Goal: Complete application form

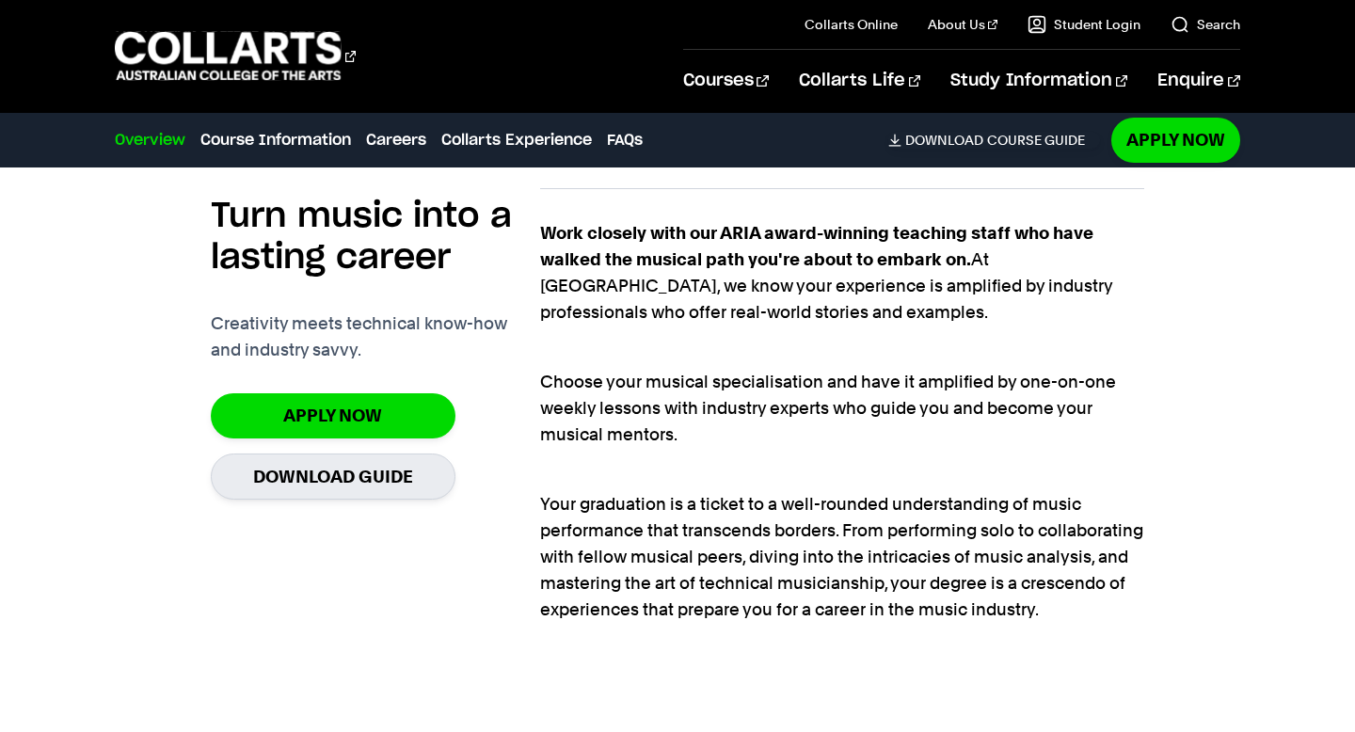
scroll to position [1088, 0]
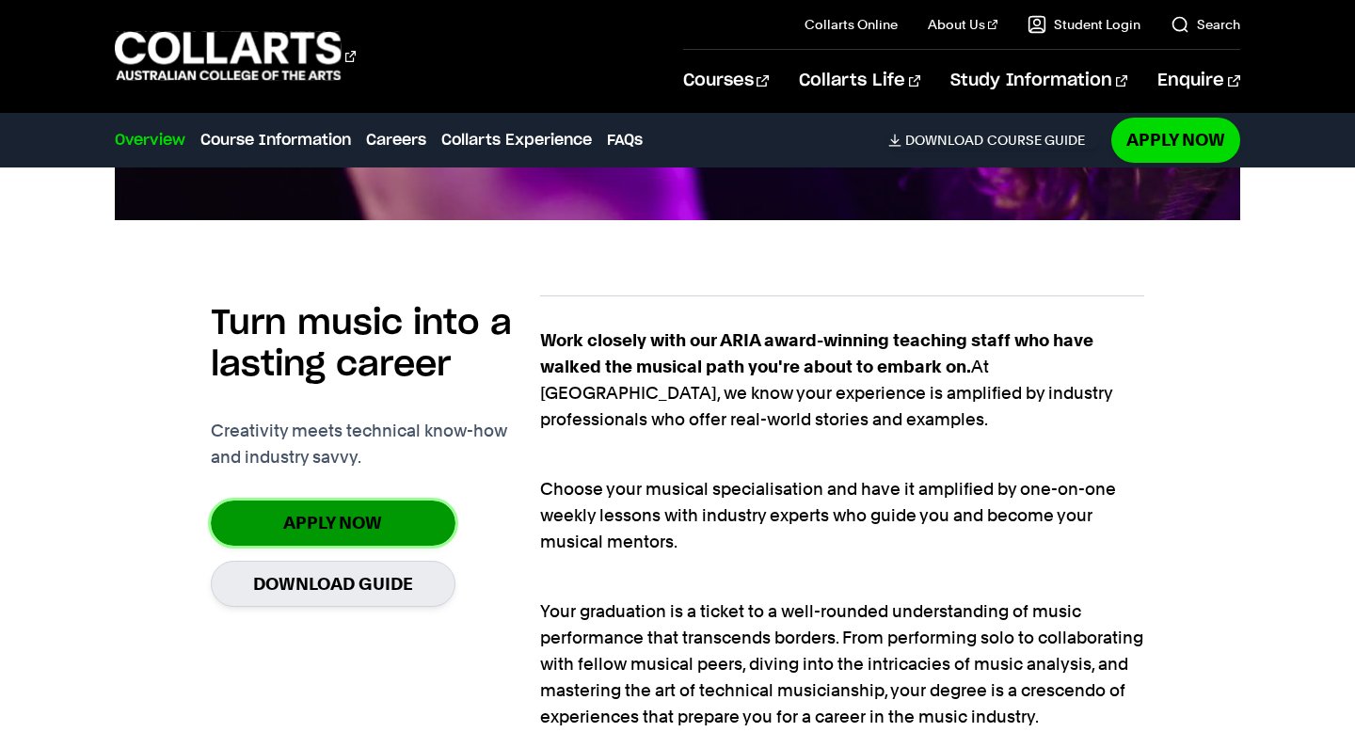
click at [353, 516] on link "Apply Now" at bounding box center [333, 522] width 245 height 44
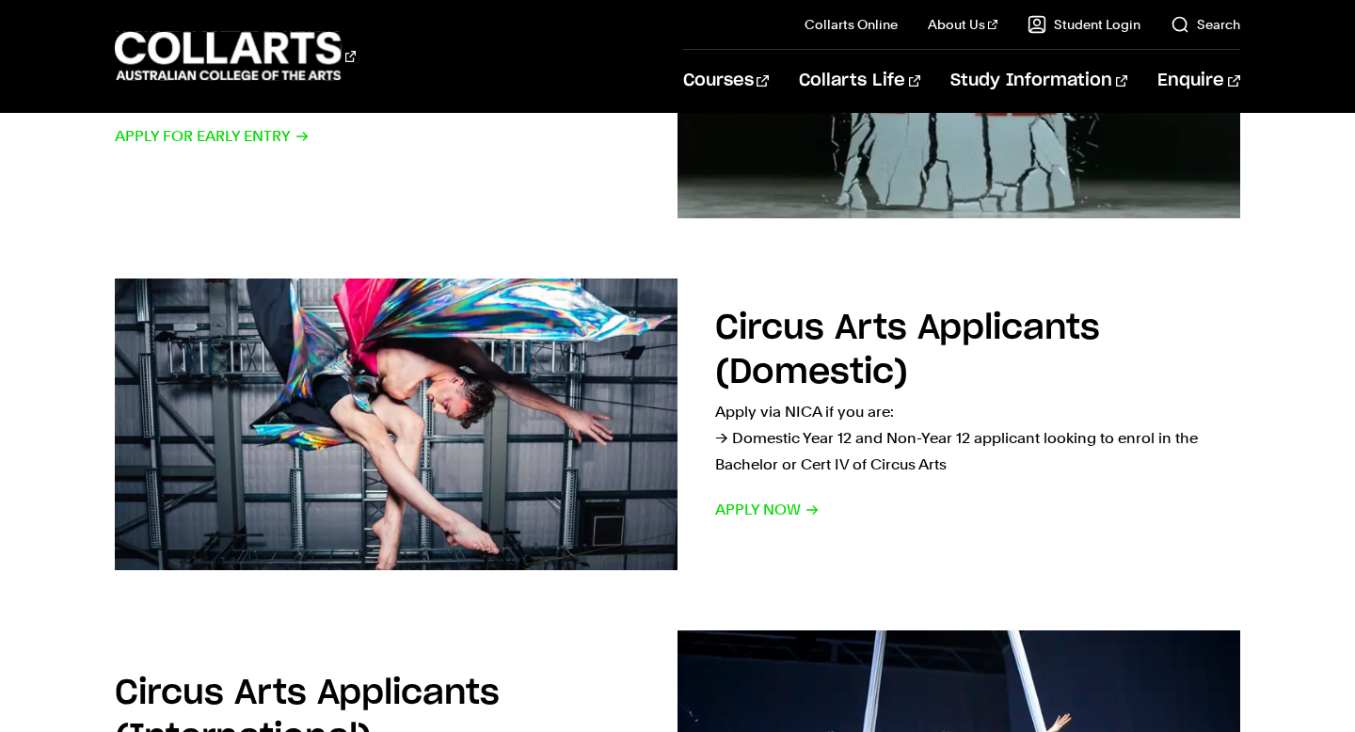
scroll to position [517, 0]
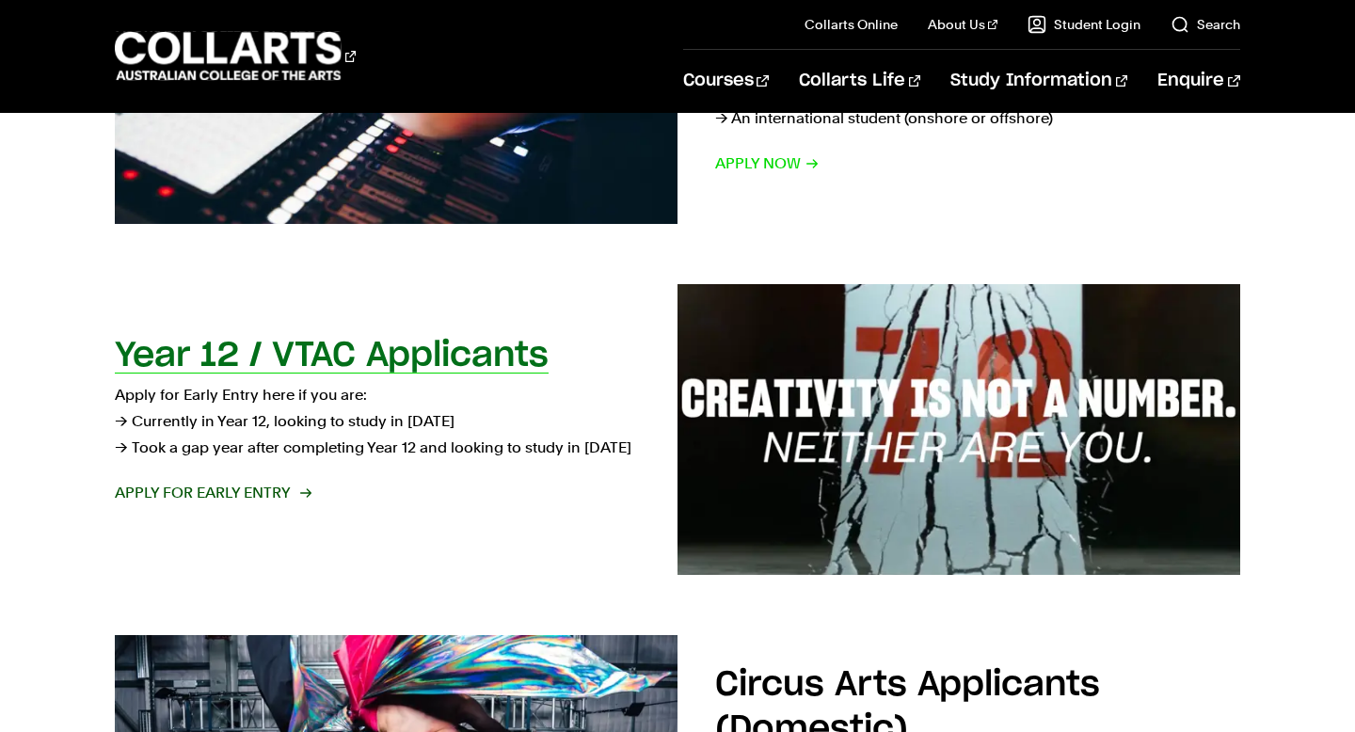
click at [201, 492] on span "Apply for Early Entry" at bounding box center [212, 493] width 195 height 26
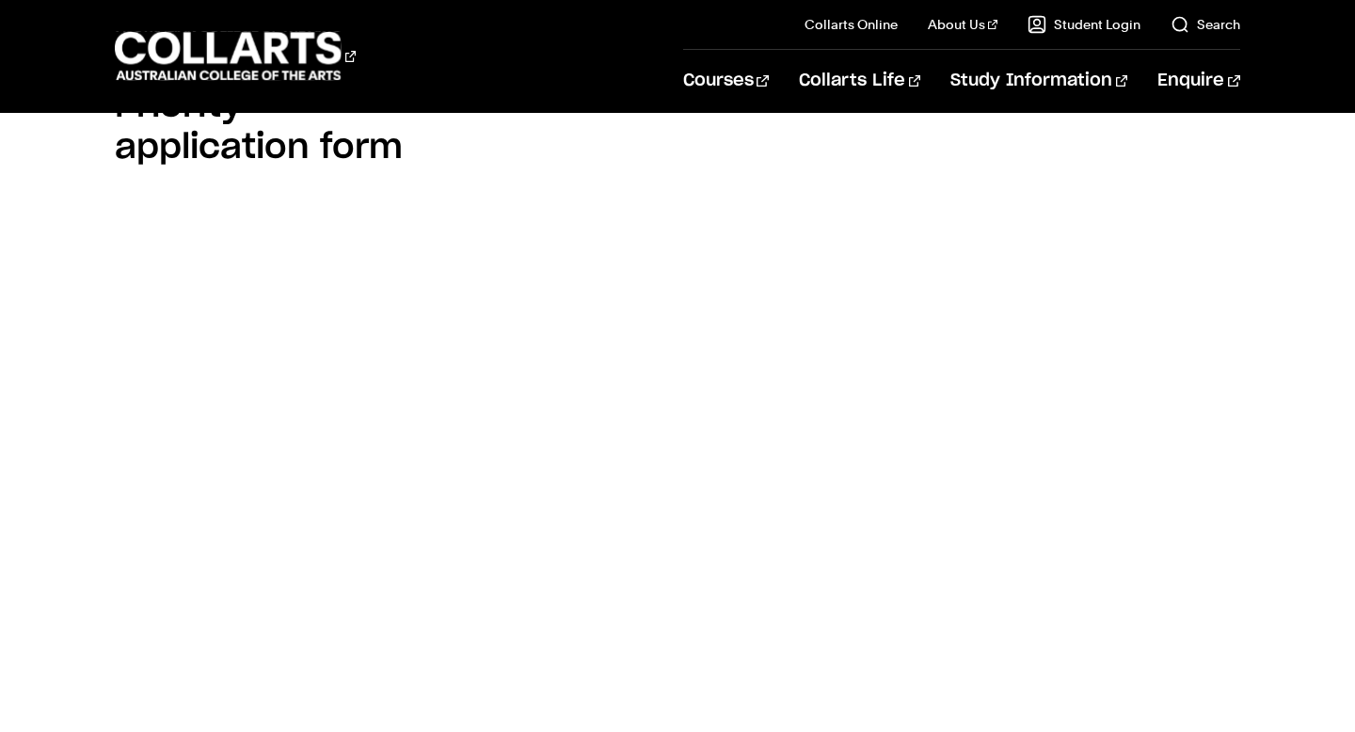
scroll to position [1344, 0]
